Goal: Check status: Check status

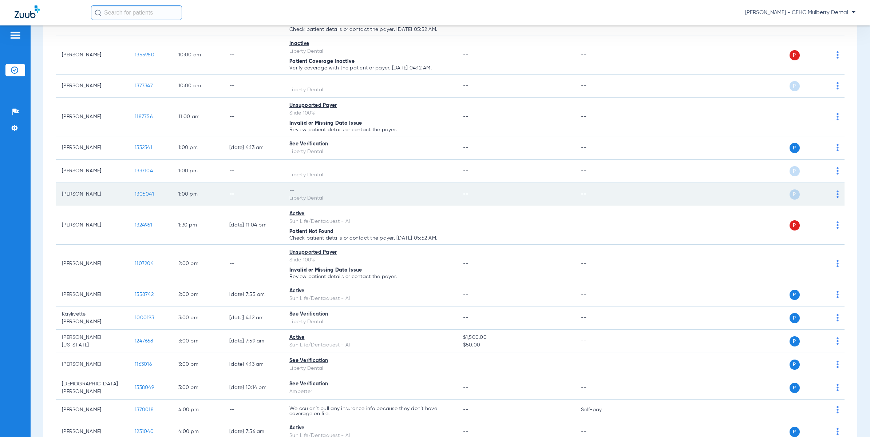
scroll to position [333, 0]
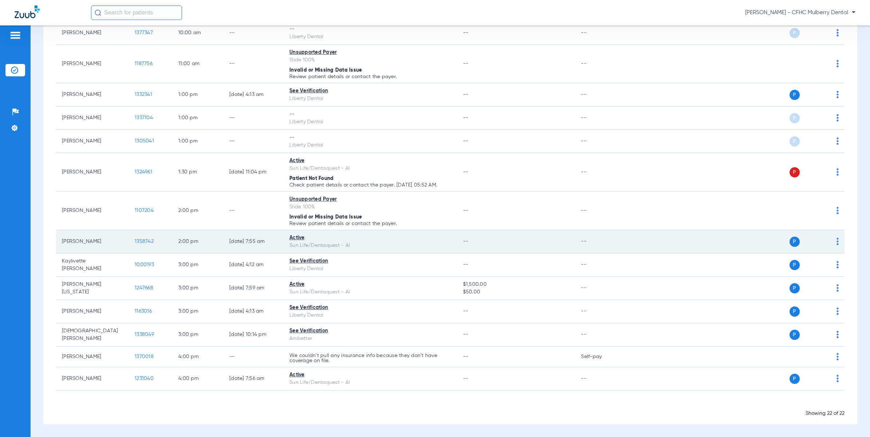
click at [155, 241] on td "1358742" at bounding box center [151, 241] width 44 height 23
click at [151, 243] on span "1358742" at bounding box center [144, 241] width 19 height 5
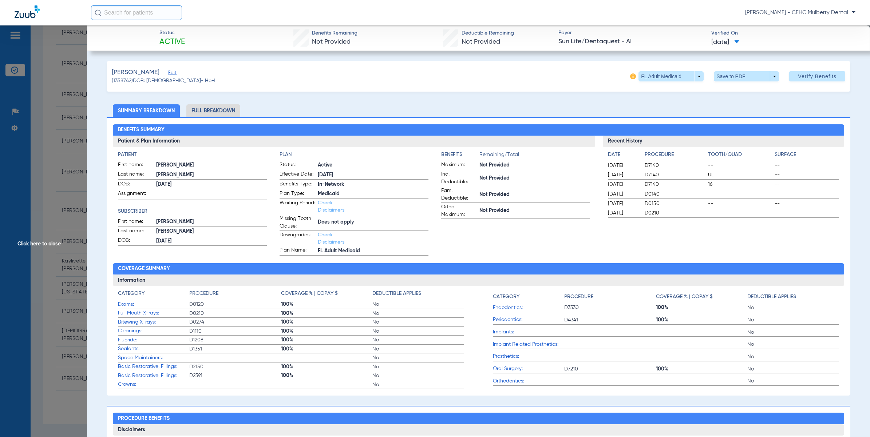
click at [51, 155] on span "Click here to close" at bounding box center [43, 243] width 87 height 437
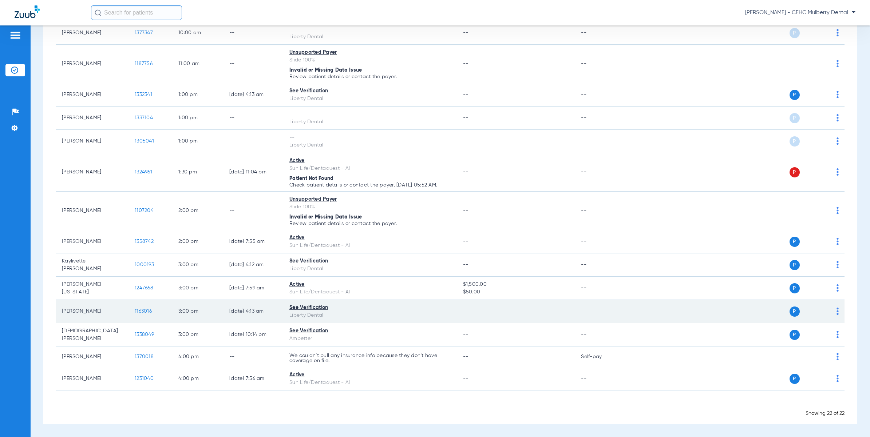
click at [139, 312] on span "1163016" at bounding box center [143, 311] width 17 height 5
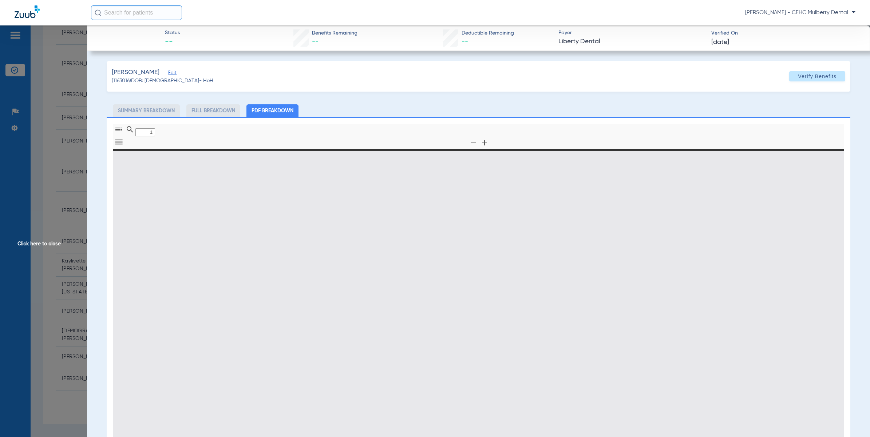
type input "0"
select select "page-width"
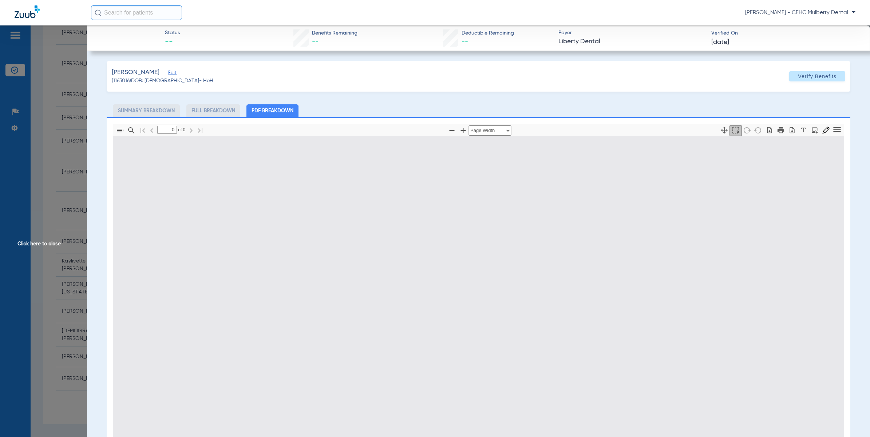
type input "1"
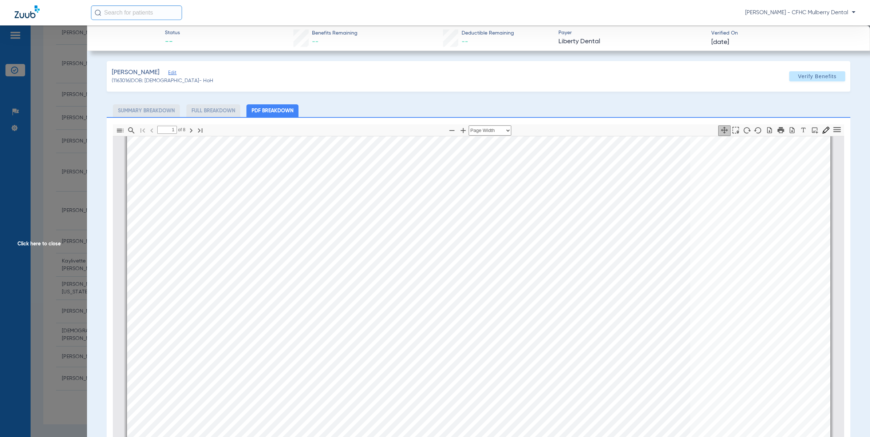
scroll to position [4, 0]
click at [61, 174] on span "Click here to close" at bounding box center [43, 243] width 87 height 437
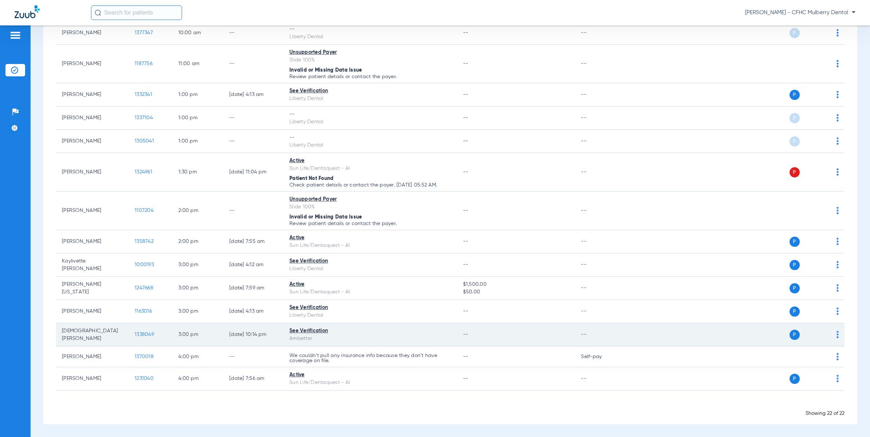
click at [141, 333] on span "1338049" at bounding box center [144, 334] width 19 height 5
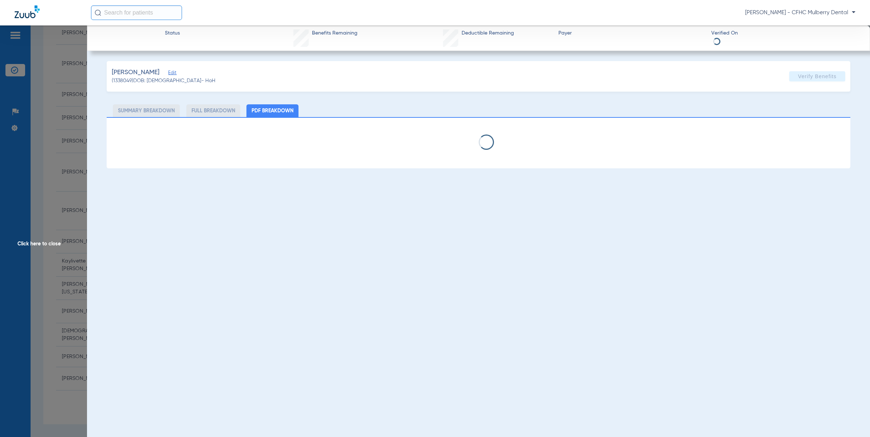
select select "page-width"
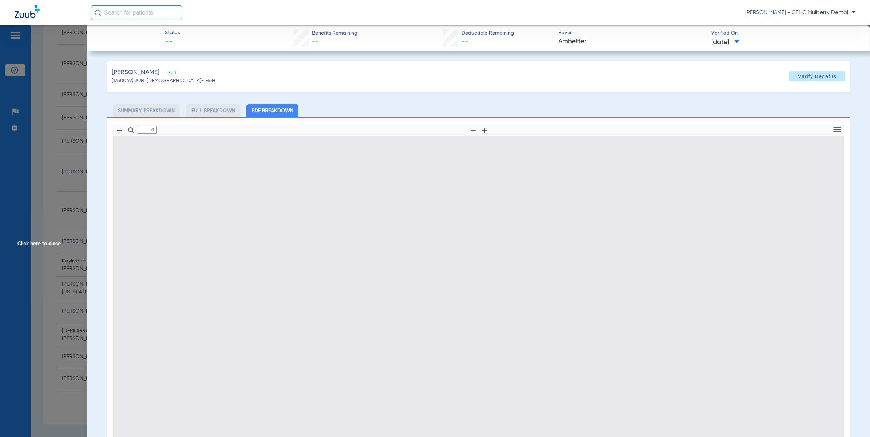
type input "1"
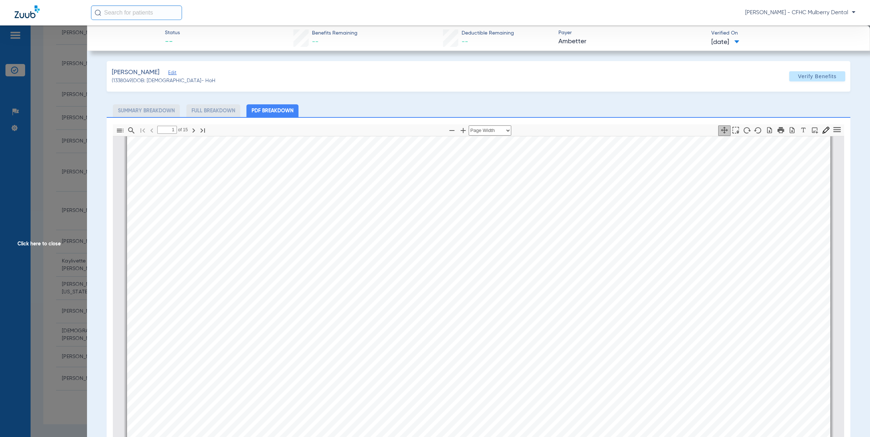
scroll to position [140, 0]
click at [79, 174] on span "Click here to close" at bounding box center [43, 243] width 87 height 437
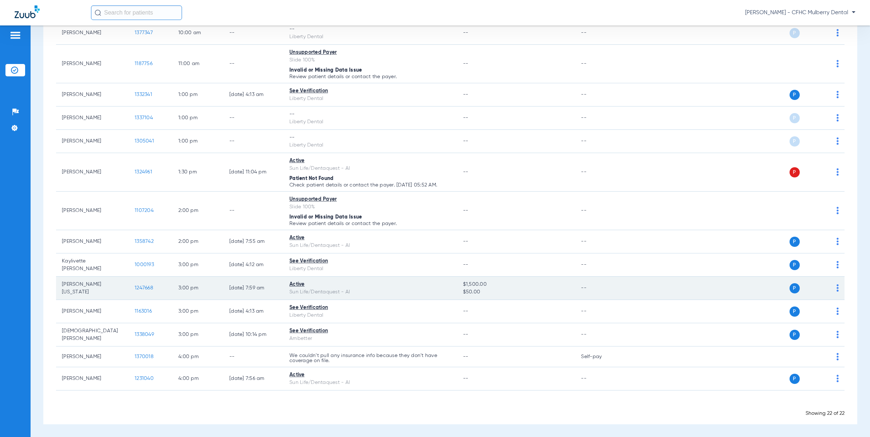
click at [145, 286] on span "1247668" at bounding box center [144, 288] width 19 height 5
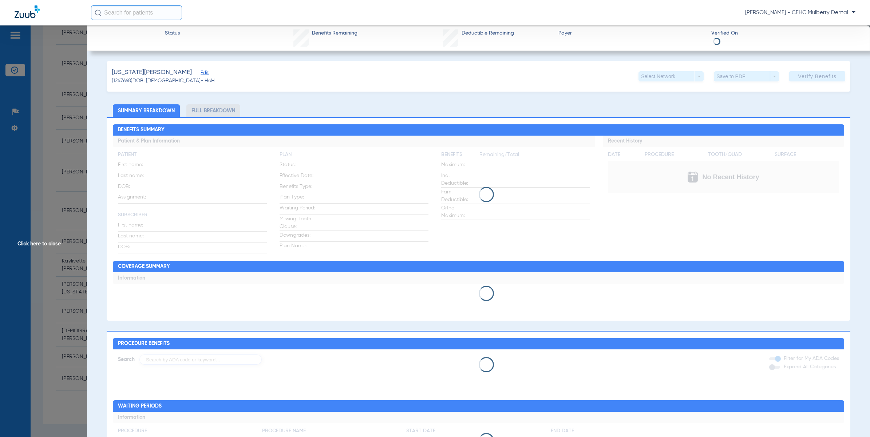
drag, startPoint x: 399, startPoint y: 159, endPoint x: 399, endPoint y: 164, distance: 4.7
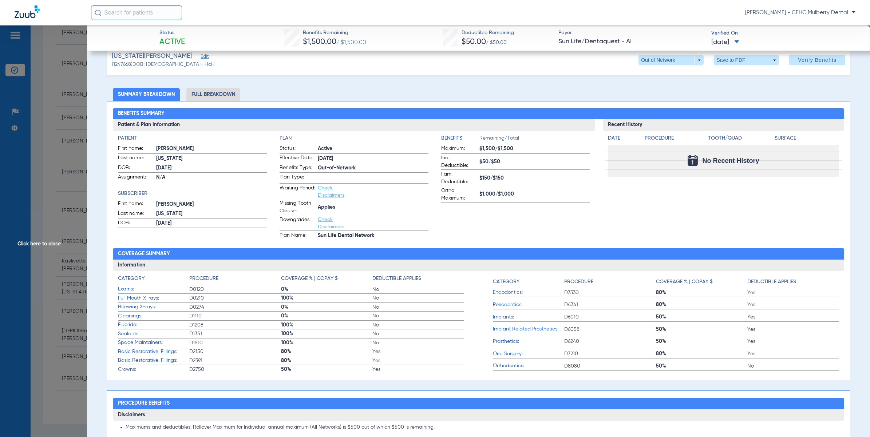
scroll to position [0, 0]
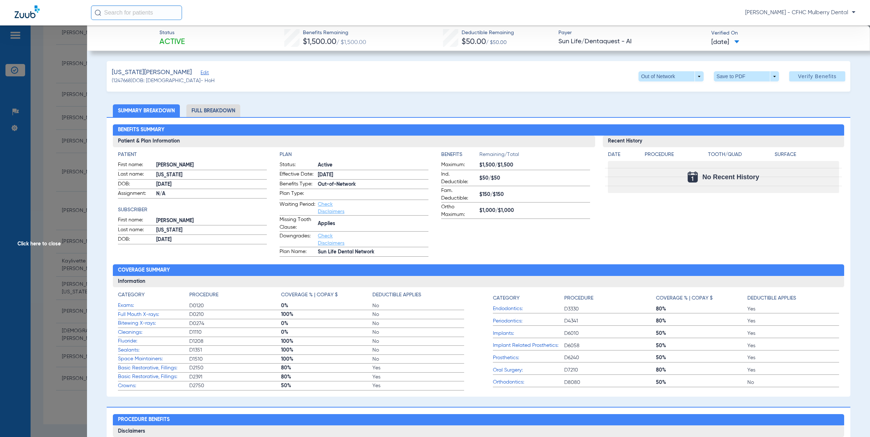
click at [38, 125] on span "Click here to close" at bounding box center [43, 243] width 87 height 437
